Goal: Task Accomplishment & Management: Use online tool/utility

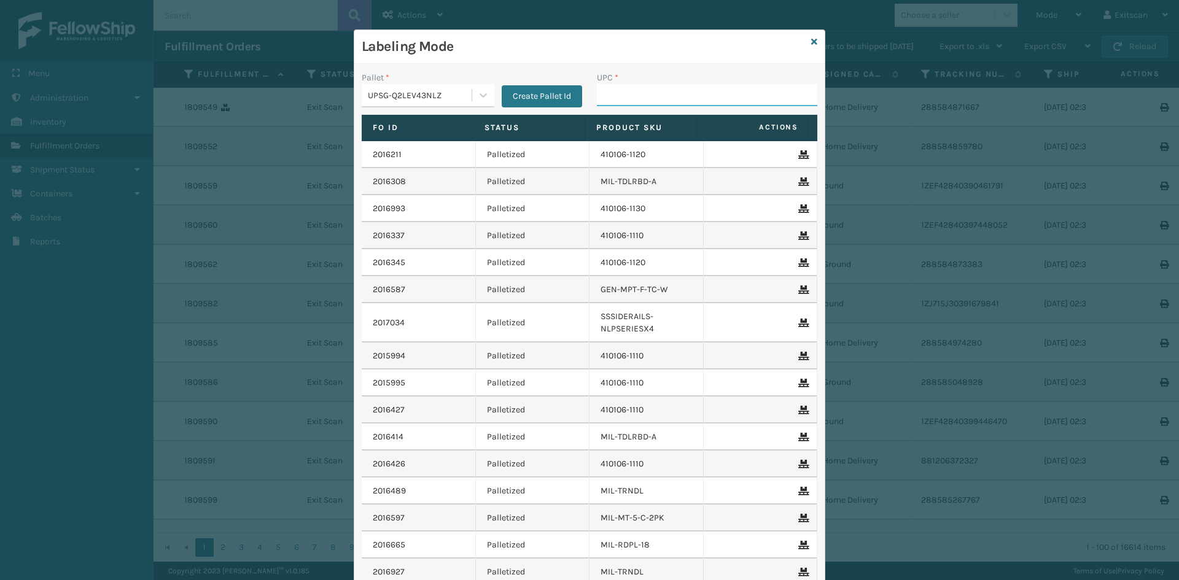
click at [728, 98] on input "UPC *" at bounding box center [707, 95] width 220 height 22
type input "SSSIDERAILS-NLPSERIESX4"
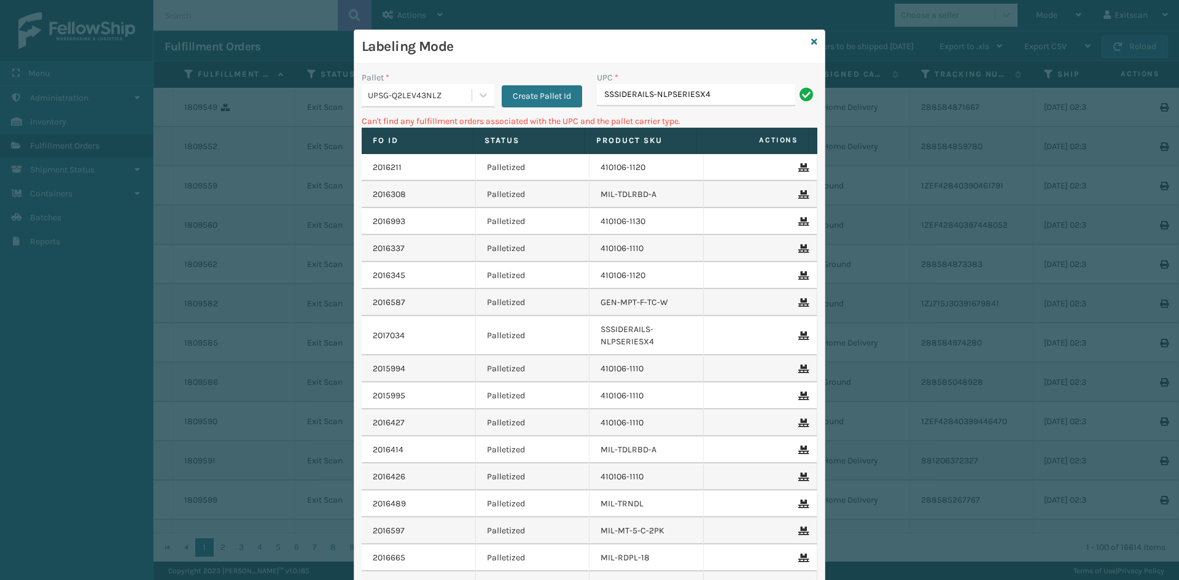
click at [404, 99] on div "UPSG-Q2LEV43NLZ" at bounding box center [420, 95] width 105 height 13
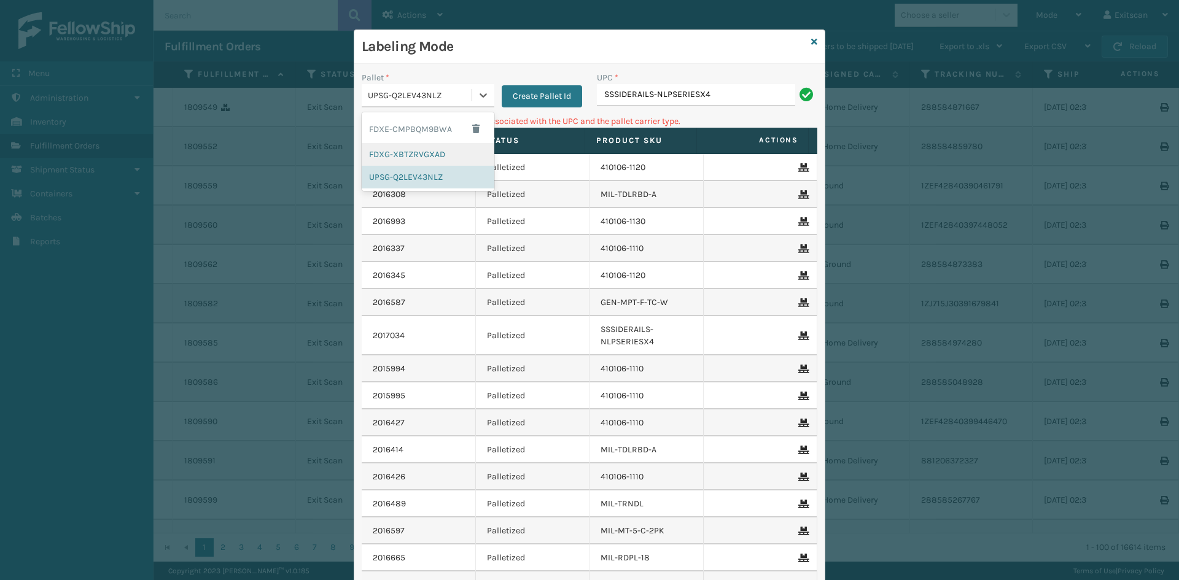
click at [398, 149] on div "FDXG-XBTZRVGXAD" at bounding box center [428, 154] width 133 height 23
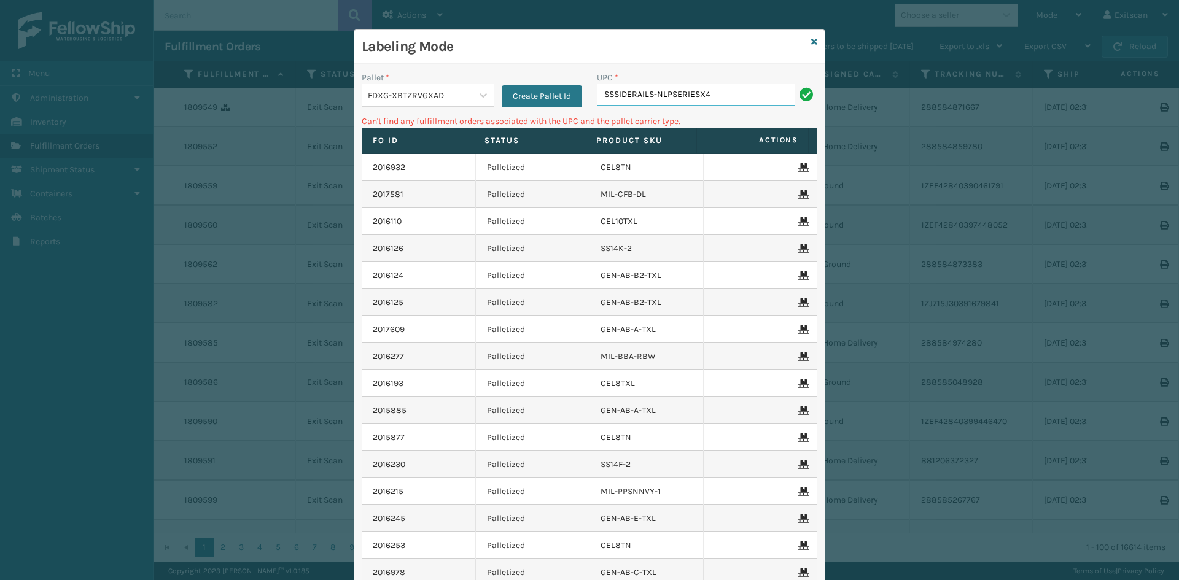
click at [713, 91] on input "SSSIDERAILS-NLPSERIESX4" at bounding box center [696, 95] width 198 height 22
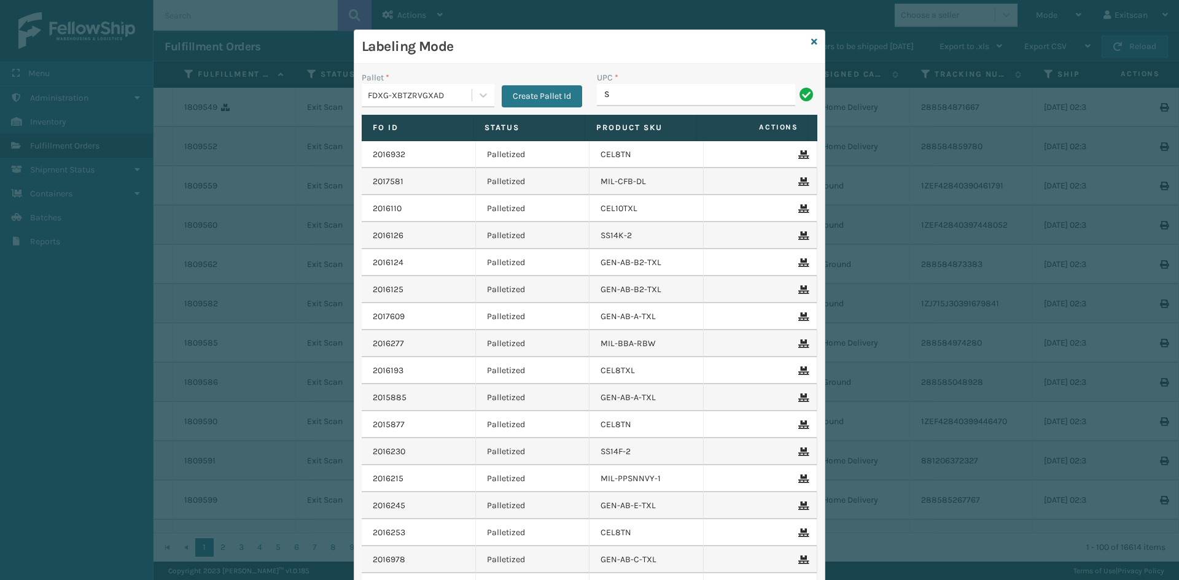
type input "SSSIDERAILS-NLPSERIESX4"
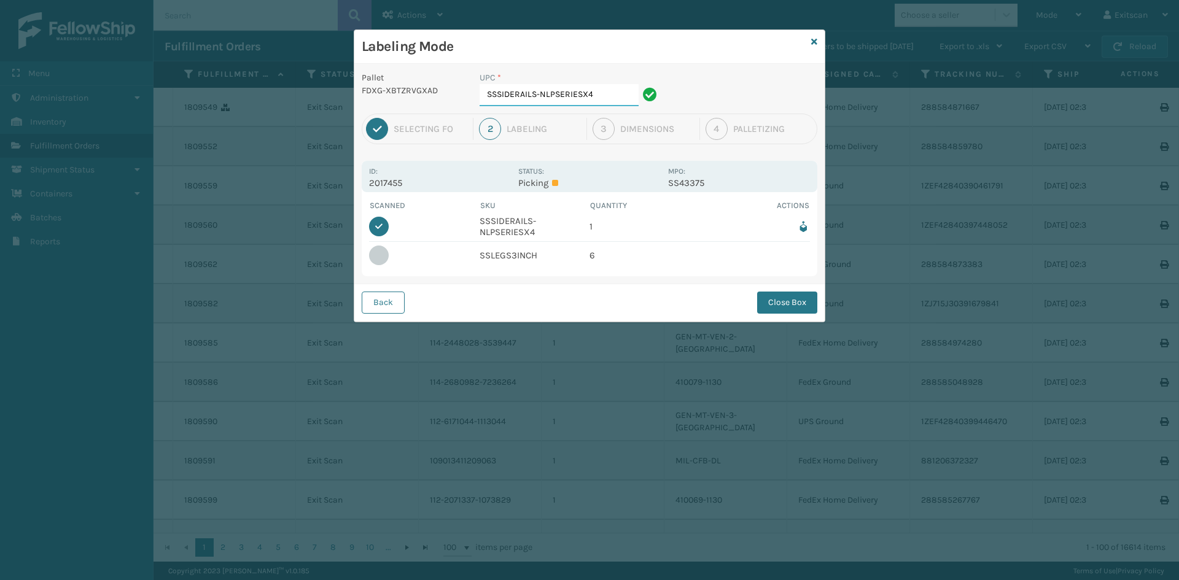
drag, startPoint x: 593, startPoint y: 93, endPoint x: 481, endPoint y: 99, distance: 111.9
click at [481, 99] on input "SSSIDERAILS-NLPSERIESX4" at bounding box center [558, 95] width 159 height 22
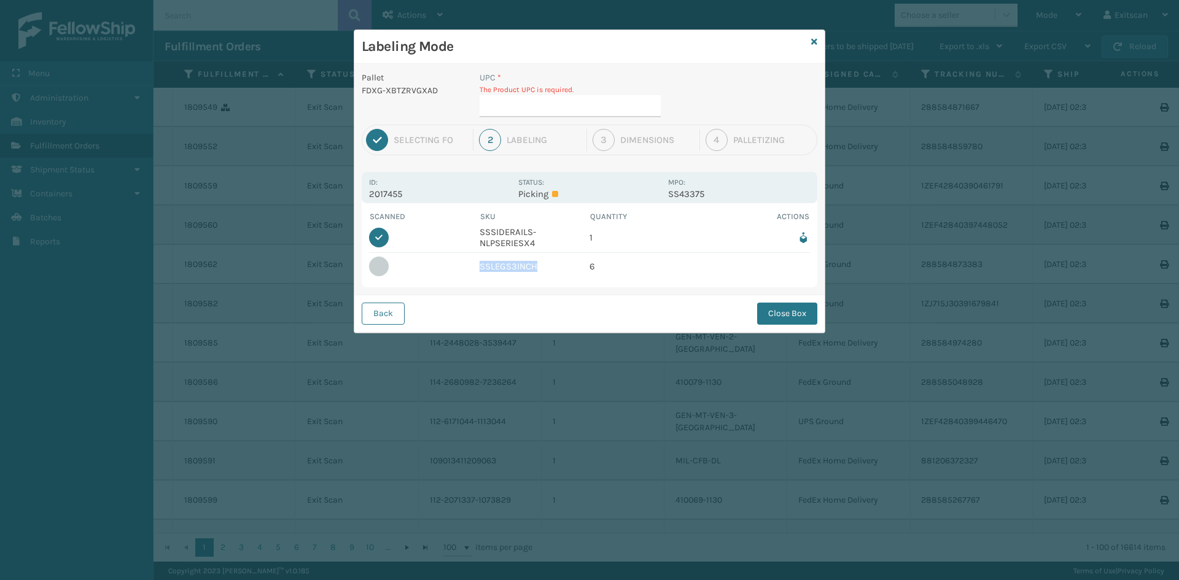
drag, startPoint x: 539, startPoint y: 271, endPoint x: 473, endPoint y: 267, distance: 65.8
click at [473, 267] on tr "SSLEGS3INCH 6" at bounding box center [589, 266] width 441 height 27
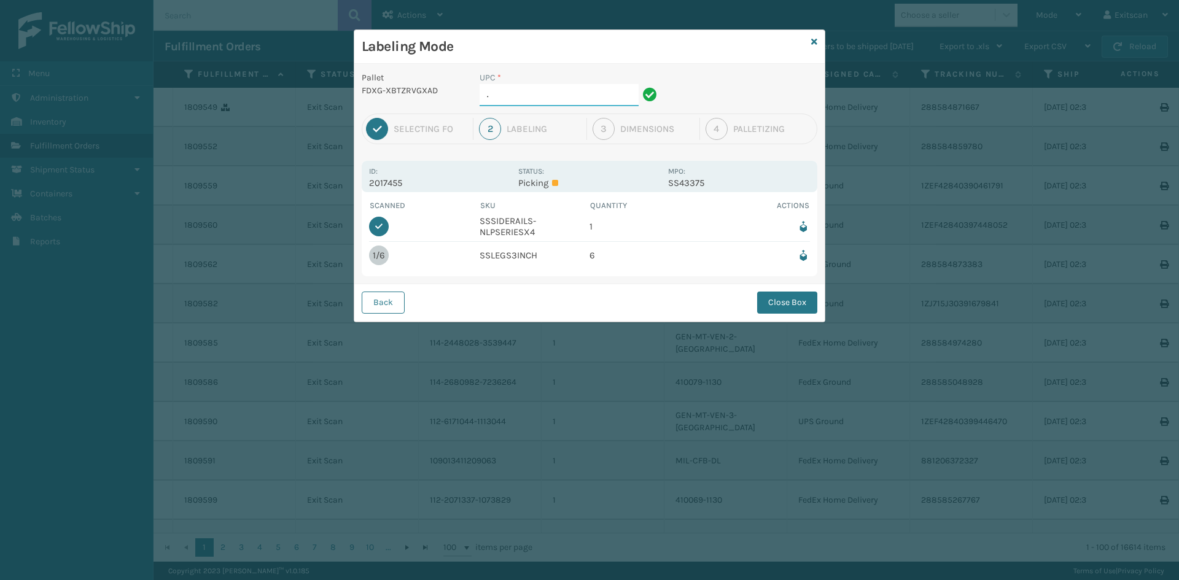
type input "."
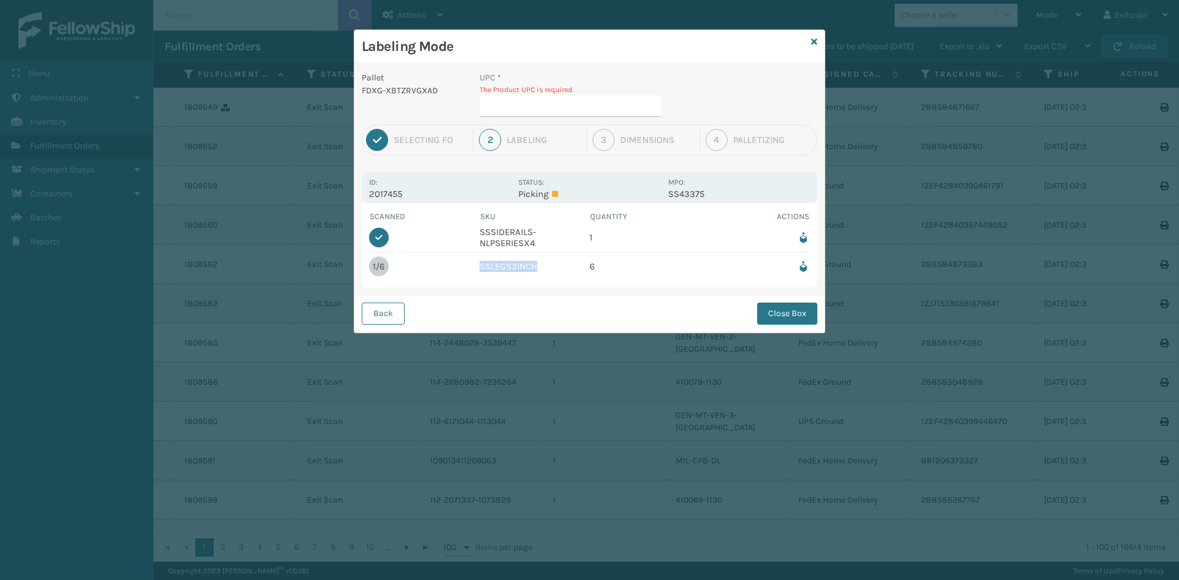
drag, startPoint x: 550, startPoint y: 266, endPoint x: 480, endPoint y: 278, distance: 71.0
click at [480, 278] on td "SSLEGS3INCH" at bounding box center [534, 266] width 111 height 27
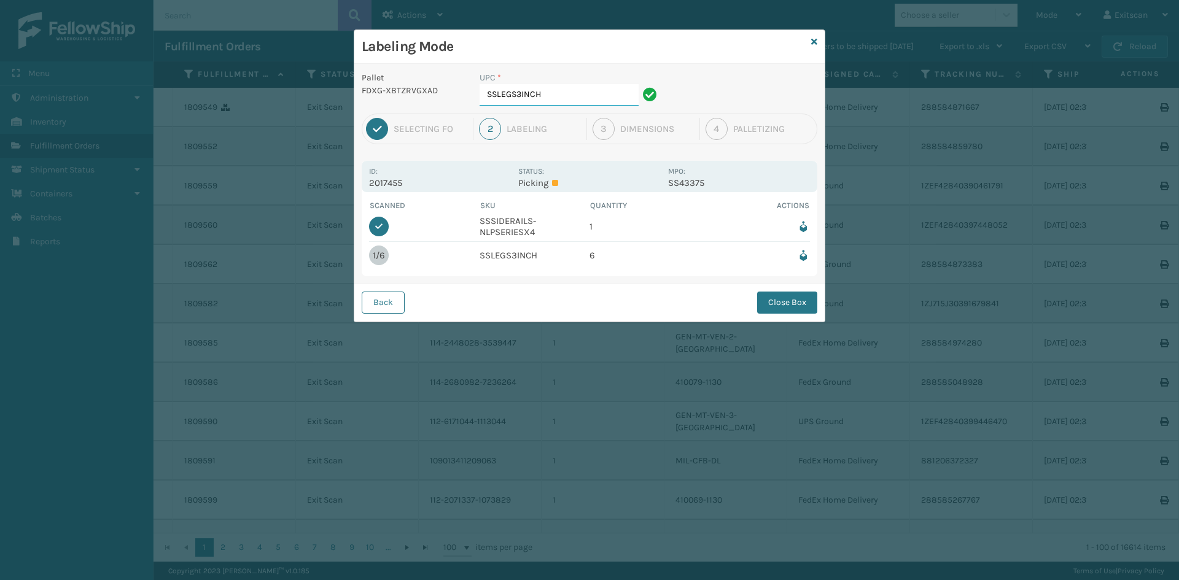
click at [564, 88] on input "SSLEGS3INCH" at bounding box center [558, 95] width 159 height 22
type input "SSLEGS3INCH"
click at [777, 303] on button "Close Box" at bounding box center [787, 303] width 60 height 22
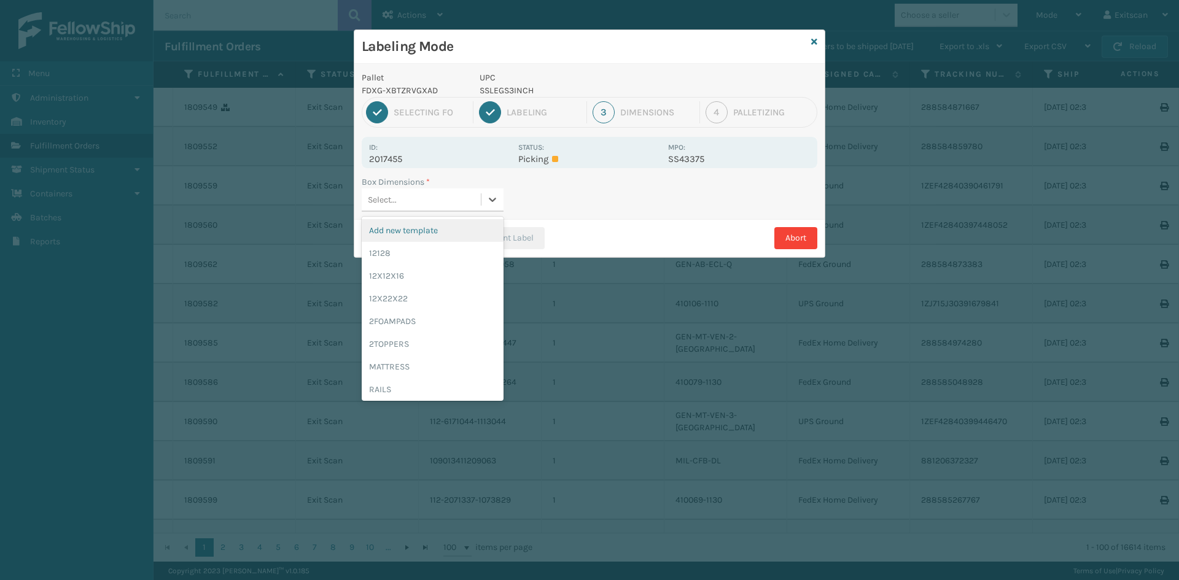
drag, startPoint x: 482, startPoint y: 211, endPoint x: 479, endPoint y: 182, distance: 28.4
click at [479, 187] on div "Box Dimensions * option Add new template focused, 1 of 10. 10 results available…" at bounding box center [433, 194] width 142 height 36
click at [437, 250] on div "12128" at bounding box center [433, 253] width 142 height 23
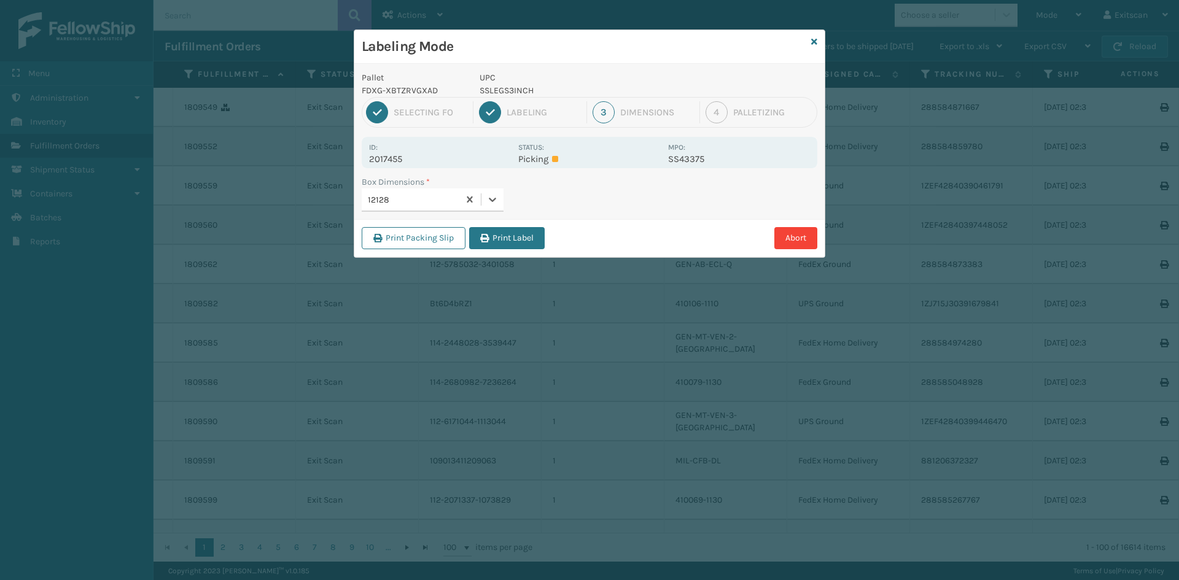
click at [489, 227] on div "Print Packing Slip Print Label Abort" at bounding box center [589, 237] width 470 height 37
click at [490, 233] on button "Print Label" at bounding box center [507, 238] width 76 height 22
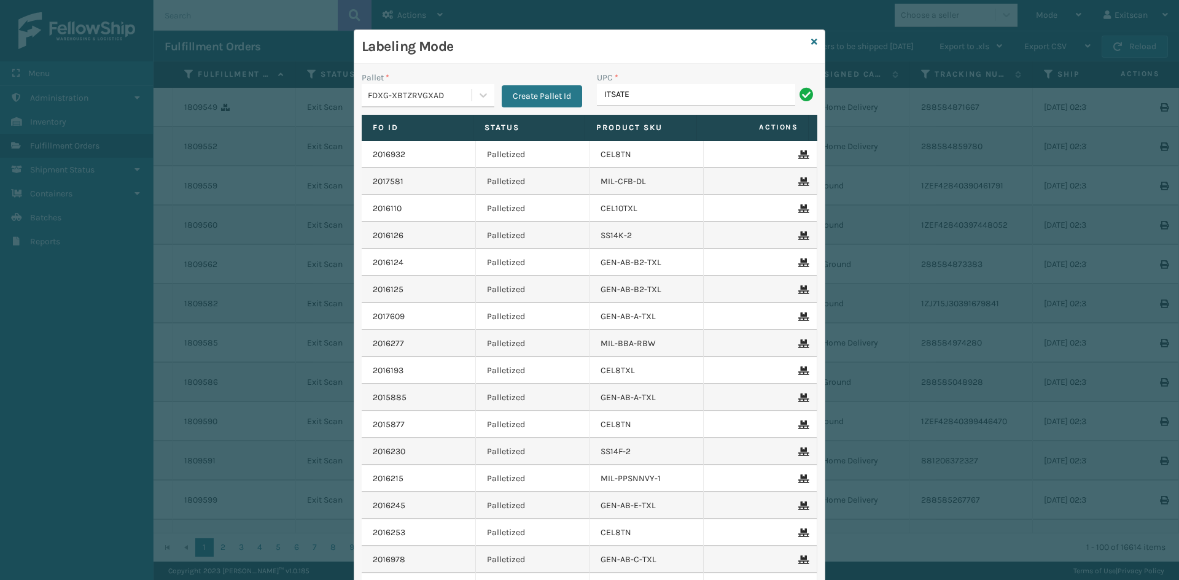
type input "ITSATECRQN"
